Goal: Task Accomplishment & Management: Manage account settings

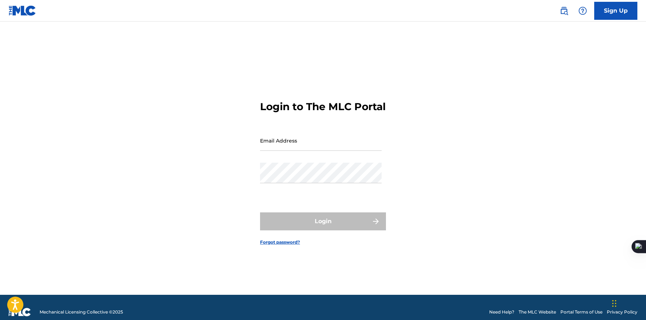
click at [341, 151] on input "Email Address" at bounding box center [321, 140] width 122 height 20
type input "[EMAIL_ADDRESS][DOMAIN_NAME]"
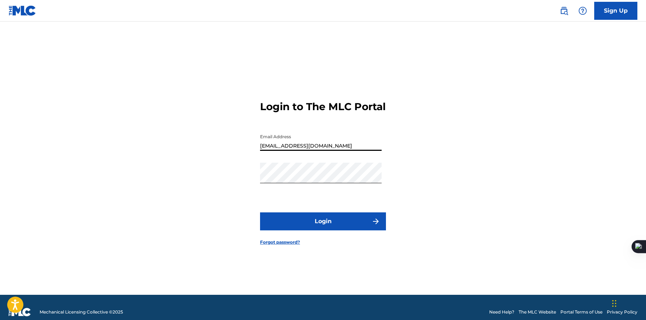
click at [311, 216] on form "Login to The MLC Portal Email Address [EMAIL_ADDRESS][DOMAIN_NAME] Password Log…" at bounding box center [323, 167] width 126 height 255
click at [311, 227] on button "Login" at bounding box center [323, 221] width 126 height 18
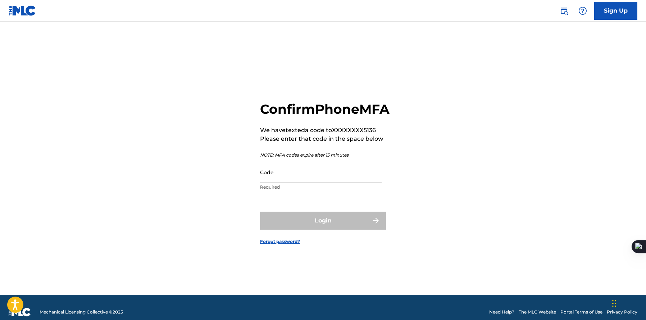
click at [318, 182] on input "Code" at bounding box center [321, 172] width 122 height 20
click at [335, 182] on input "Code" at bounding box center [321, 172] width 122 height 20
paste input "427063"
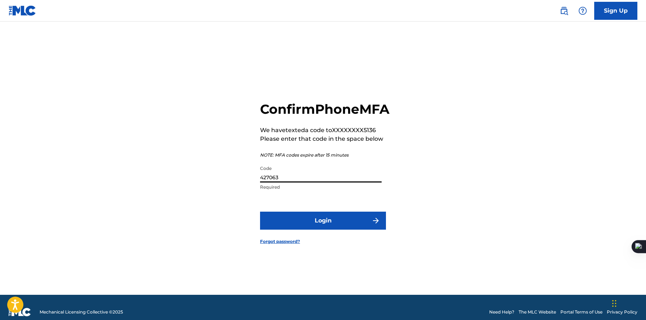
type input "427063"
click at [279, 227] on button "Login" at bounding box center [323, 220] width 126 height 18
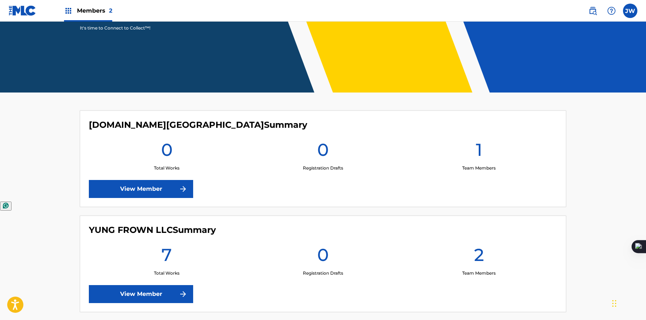
scroll to position [153, 0]
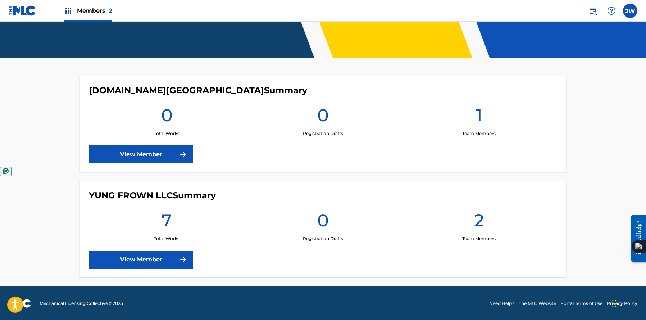
click at [170, 260] on link "View Member" at bounding box center [141, 259] width 104 height 18
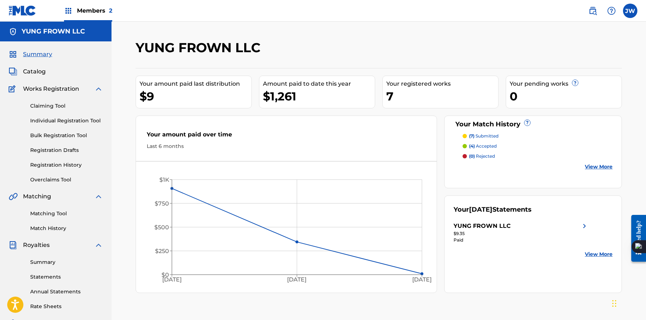
click at [586, 164] on link "View More" at bounding box center [599, 167] width 28 height 8
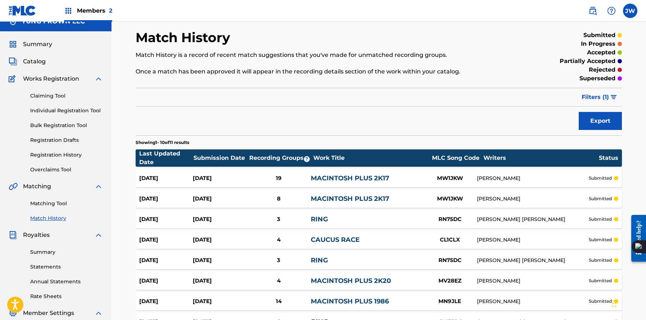
scroll to position [8, 0]
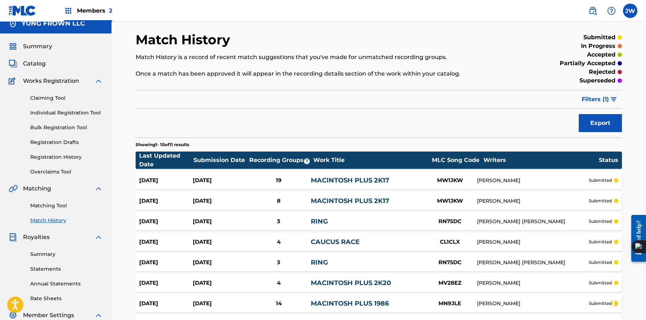
click at [159, 179] on div "[DATE]" at bounding box center [166, 180] width 54 height 8
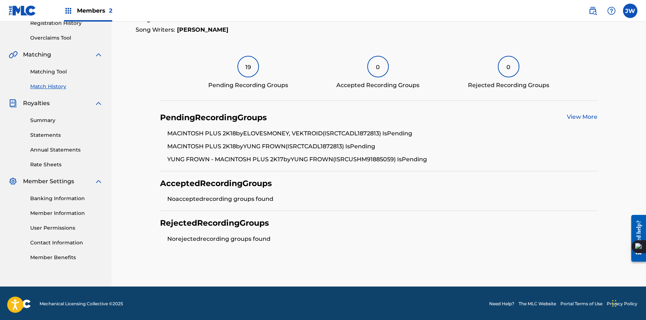
scroll to position [140, 0]
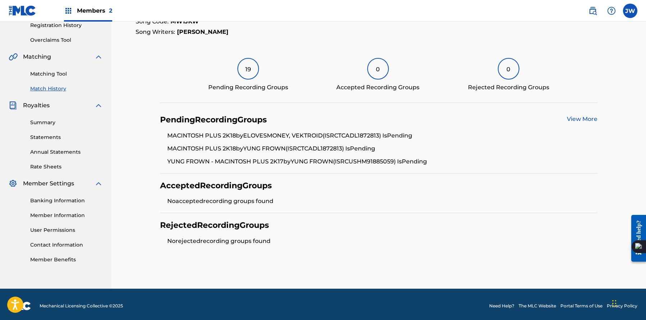
click at [589, 122] on div "View More" at bounding box center [582, 120] width 31 height 10
click at [588, 116] on link "View More" at bounding box center [582, 118] width 31 height 7
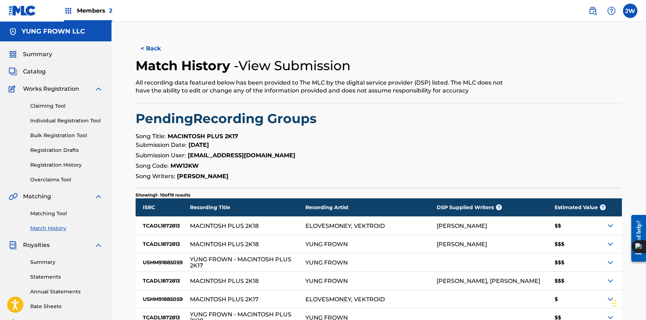
scroll to position [151, 0]
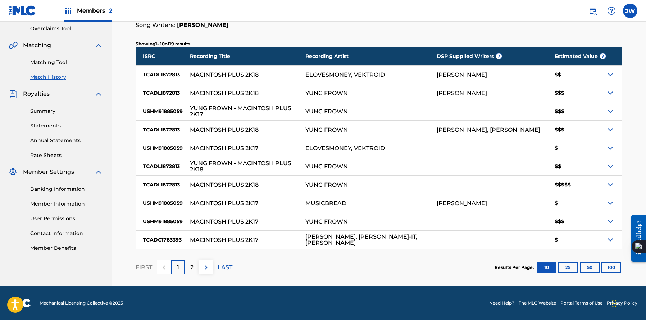
click at [56, 63] on link "Matching Tool" at bounding box center [66, 63] width 73 height 8
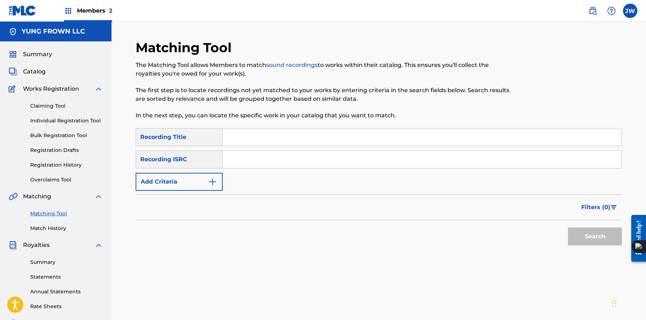
click at [22, 79] on div "Summary Catalog Works Registration Claiming Tool Individual Registration Tool B…" at bounding box center [55, 226] width 111 height 370
click at [31, 76] on div "Summary Catalog Works Registration Claiming Tool Individual Registration Tool B…" at bounding box center [55, 226] width 111 height 370
click at [34, 73] on span "Catalog" at bounding box center [34, 71] width 23 height 9
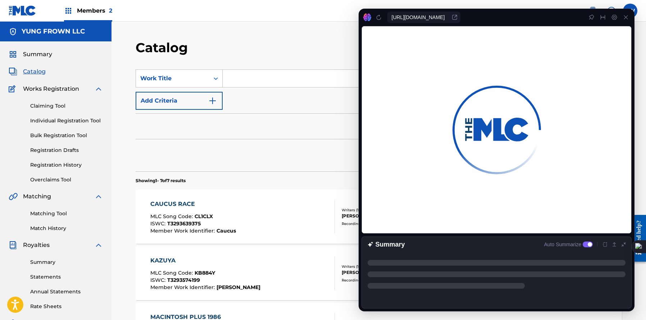
click at [159, 116] on div "Filters ( 0 )" at bounding box center [379, 126] width 486 height 26
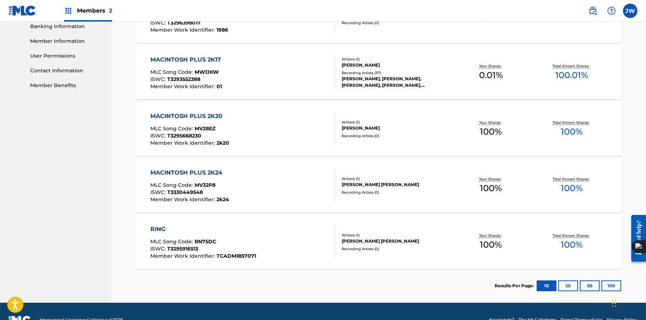
scroll to position [330, 0]
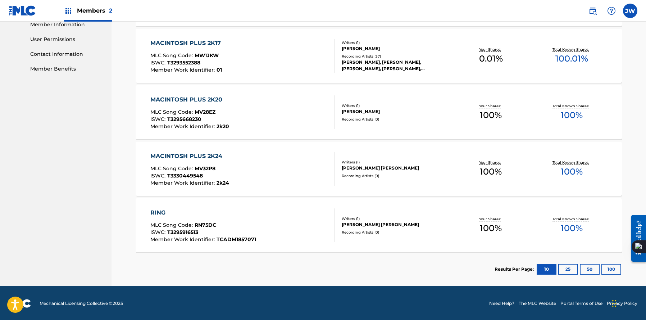
click at [217, 68] on span "01" at bounding box center [219, 70] width 5 height 6
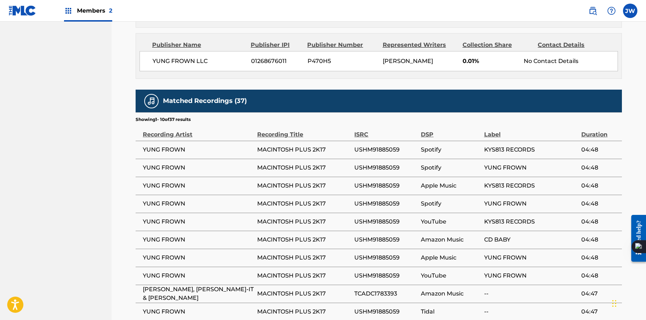
scroll to position [561, 0]
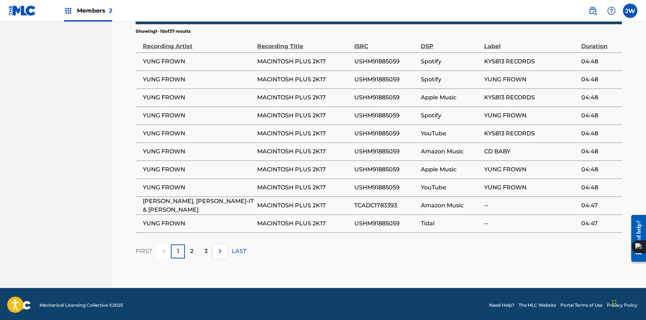
click at [205, 249] on p "3" at bounding box center [205, 251] width 3 height 9
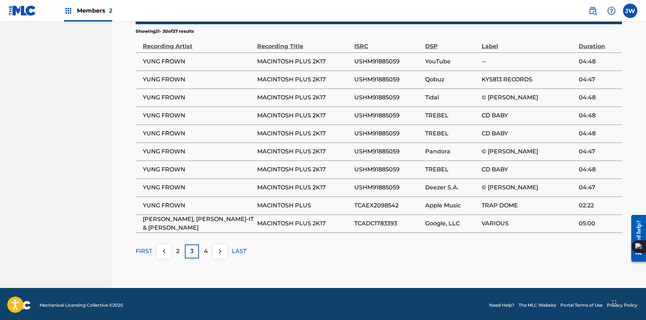
click at [202, 246] on div "4" at bounding box center [206, 251] width 14 height 14
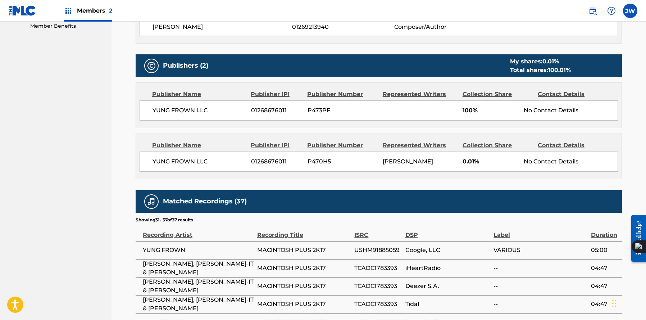
scroll to position [507, 0]
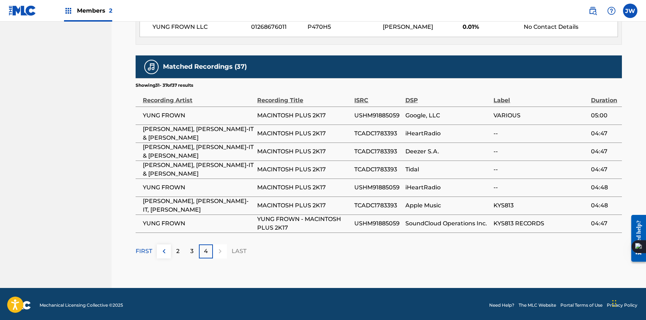
click at [186, 246] on div "3" at bounding box center [192, 251] width 14 height 14
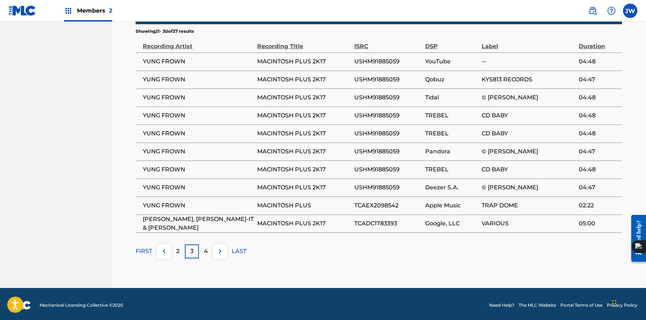
click at [183, 245] on div "2" at bounding box center [178, 251] width 14 height 14
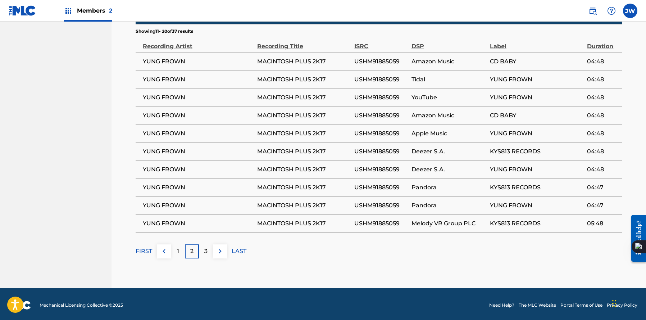
click at [177, 247] on p "1" at bounding box center [178, 251] width 2 height 9
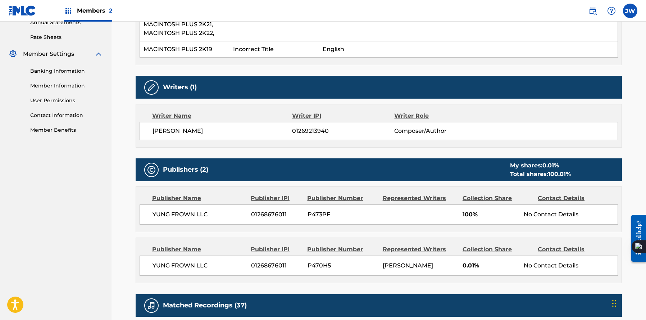
scroll to position [274, 0]
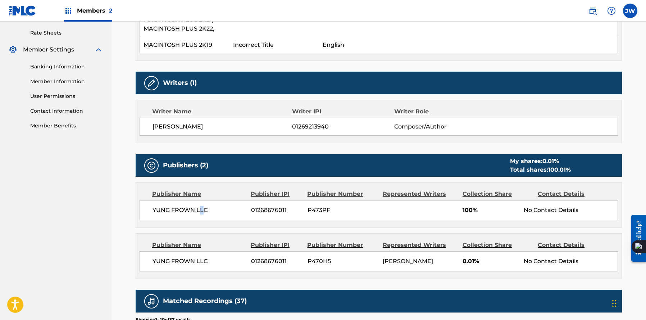
click at [201, 208] on span "YUNG FROWN LLC" at bounding box center [198, 210] width 93 height 9
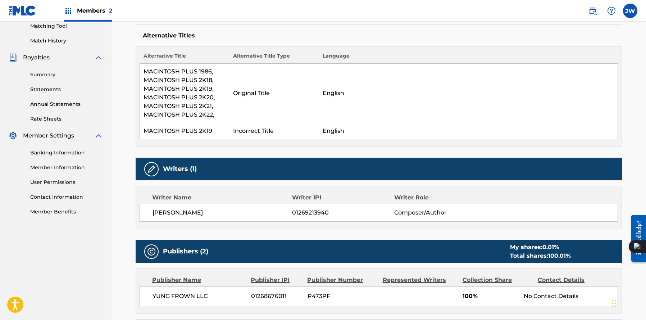
click at [201, 208] on span "[PERSON_NAME]" at bounding box center [222, 212] width 140 height 9
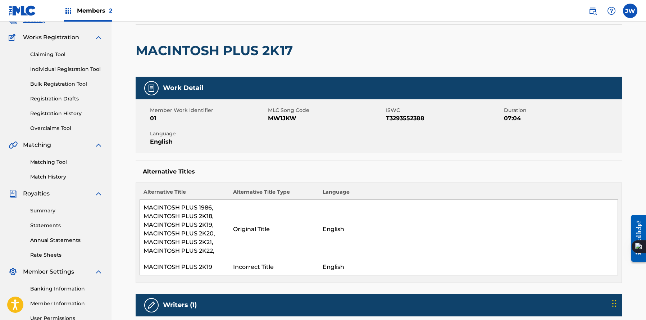
scroll to position [56, 0]
